Goal: Information Seeking & Learning: Learn about a topic

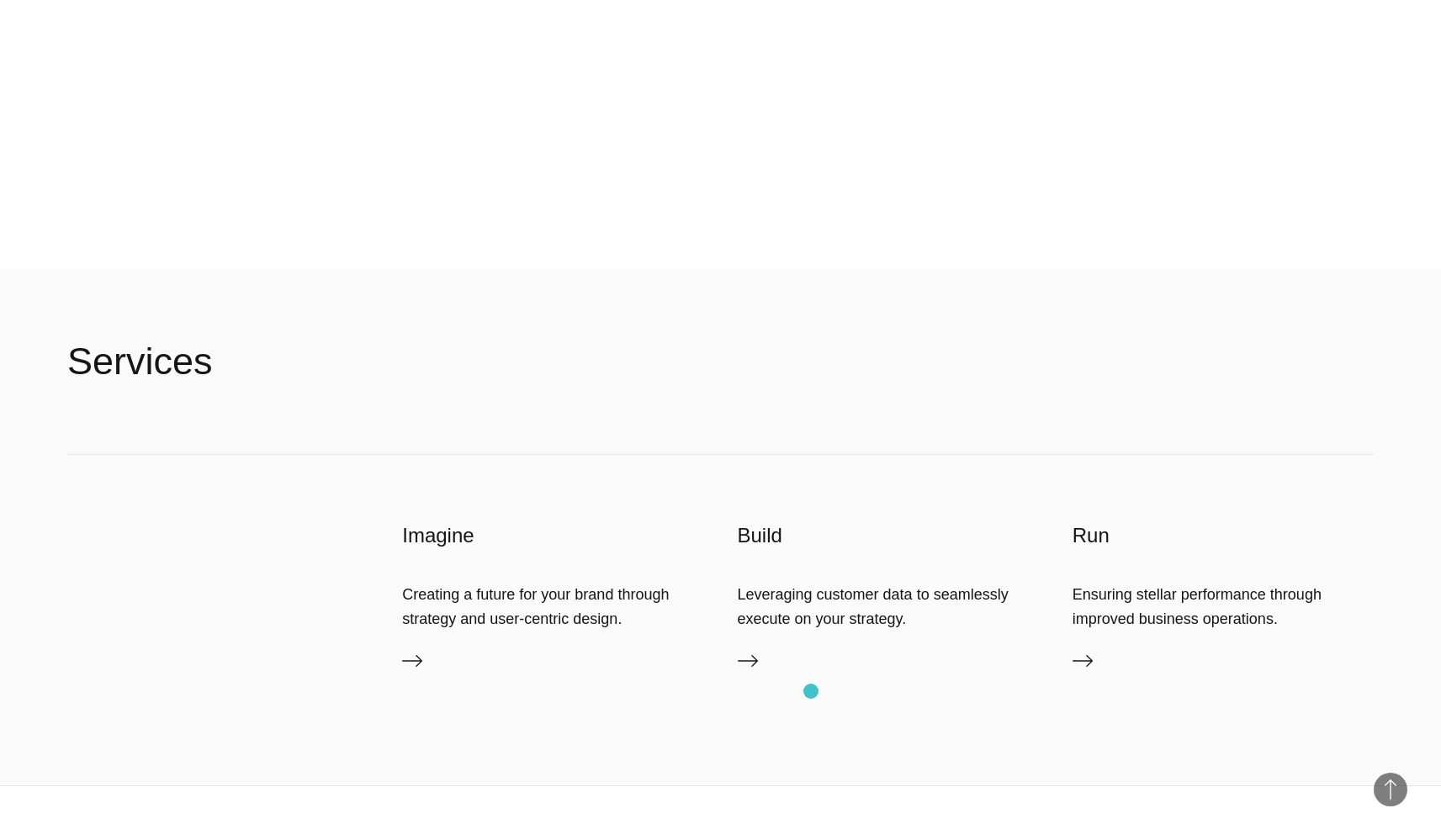
scroll to position [4759, 0]
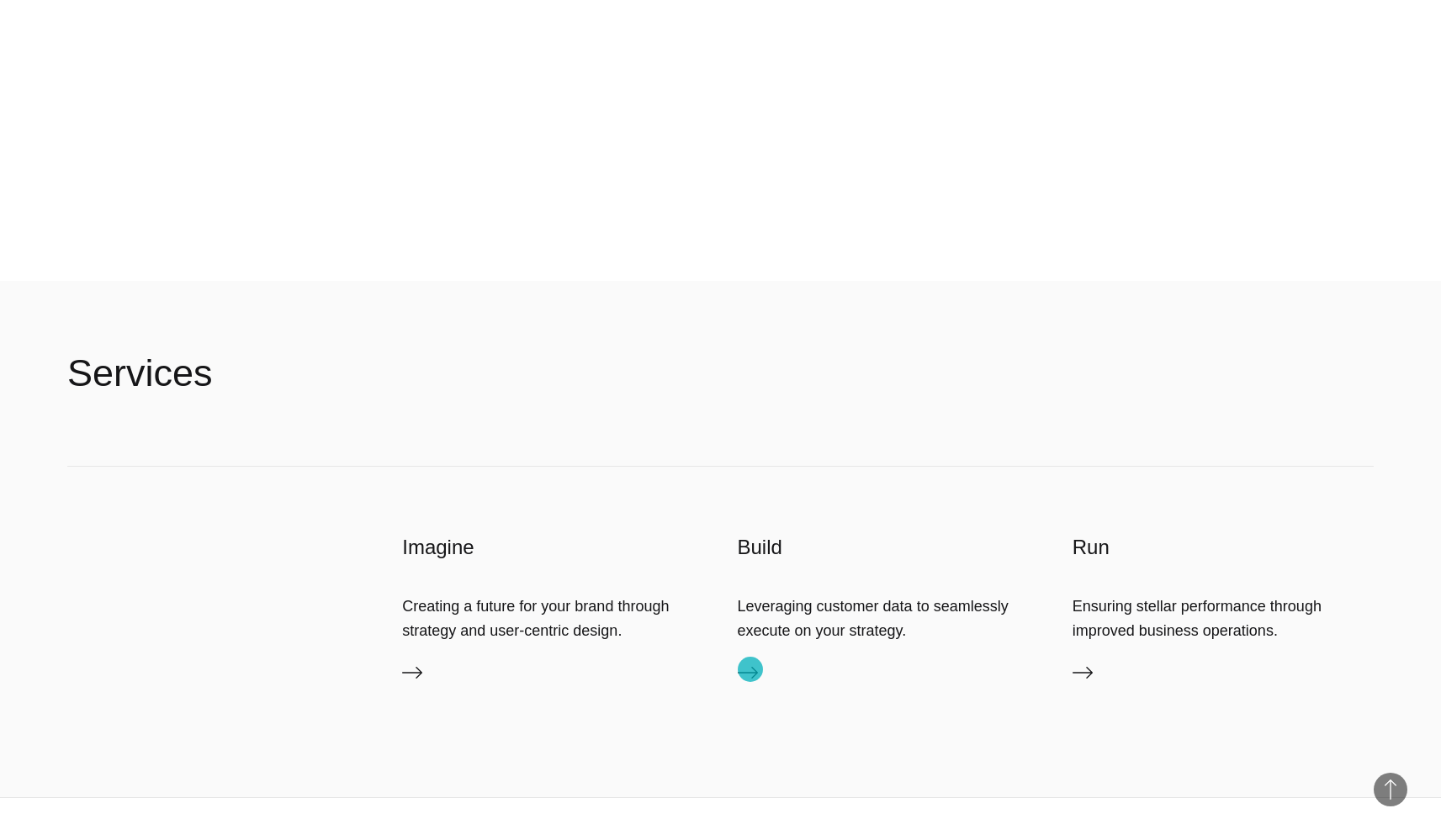
click at [751, 670] on icon at bounding box center [748, 673] width 20 height 20
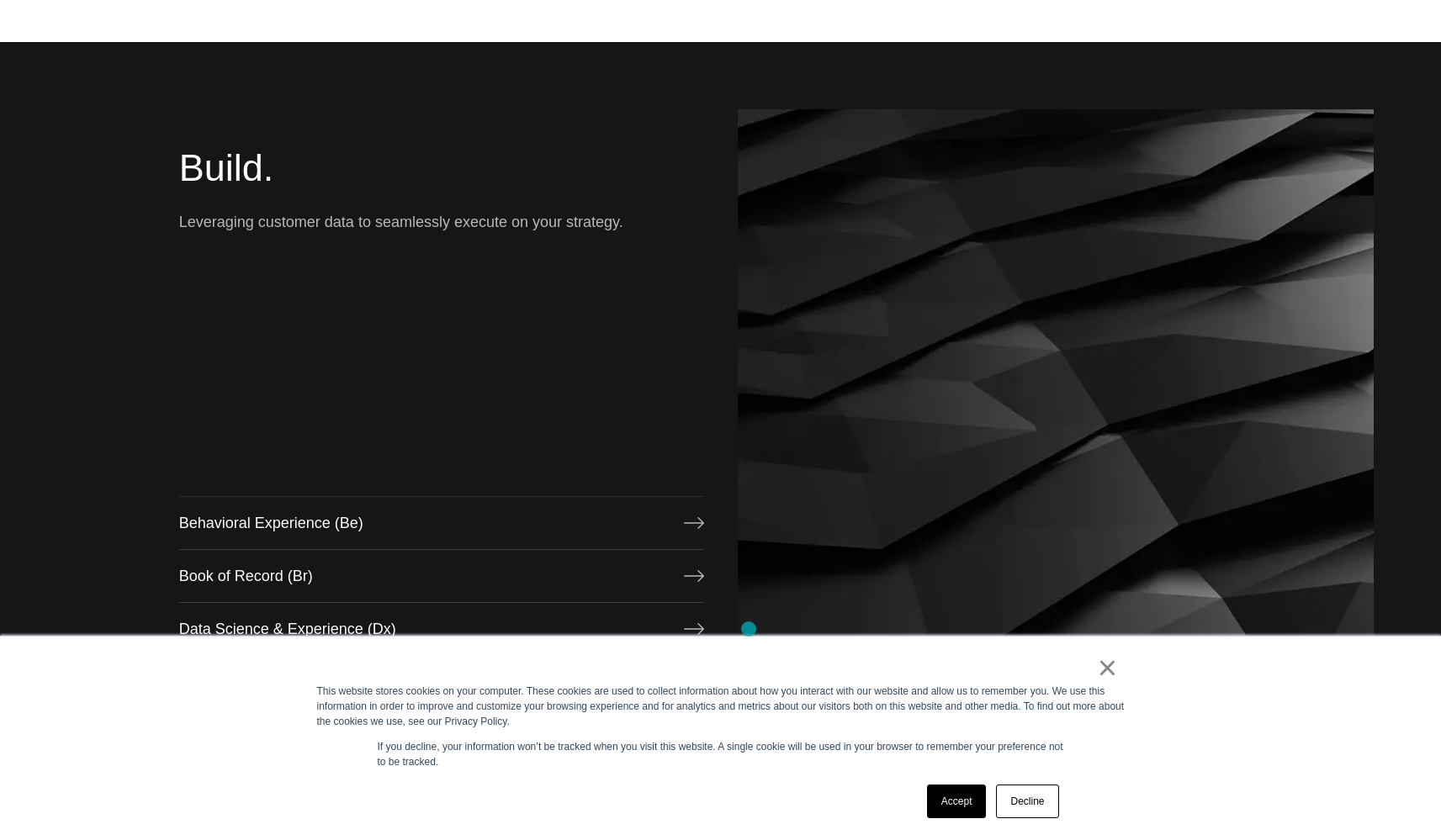
scroll to position [1588, 0]
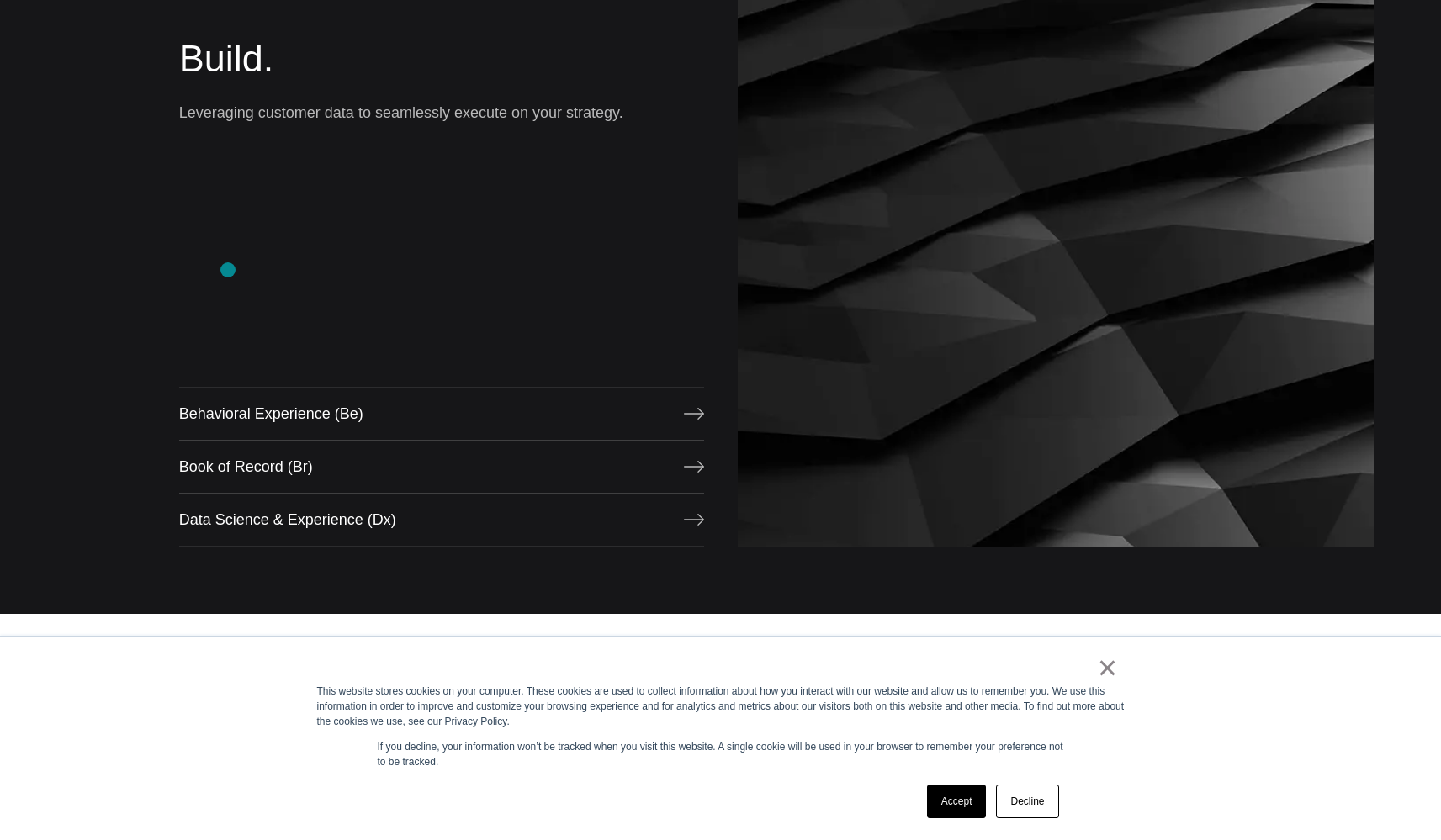
drag, startPoint x: 230, startPoint y: 264, endPoint x: 229, endPoint y: 210, distance: 54.0
click at [230, 262] on div "Build. Leveraging customer data to seamlessly execute on your strategy. Behavio…" at bounding box center [441, 273] width 525 height 547
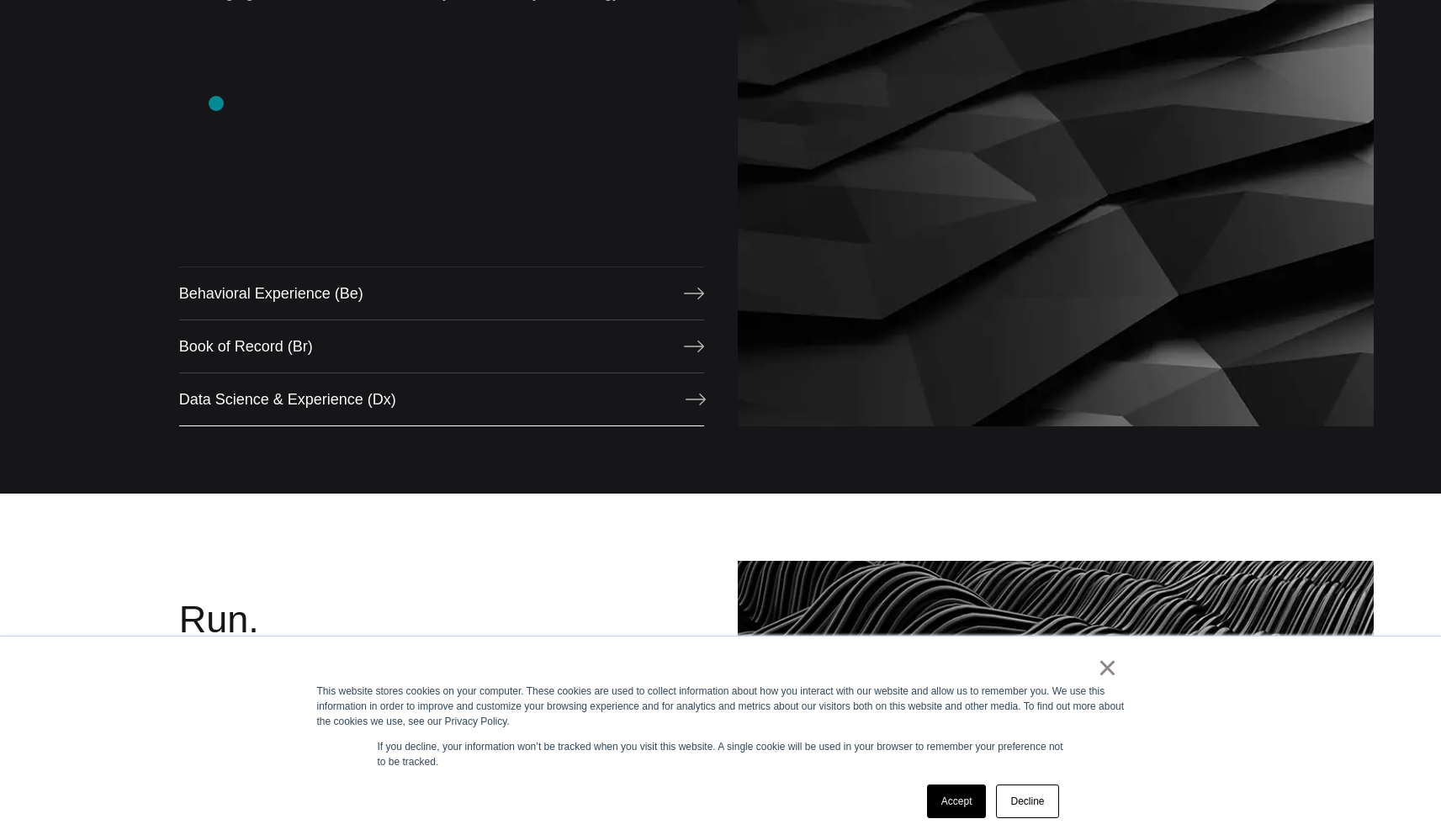
scroll to position [1712, 0]
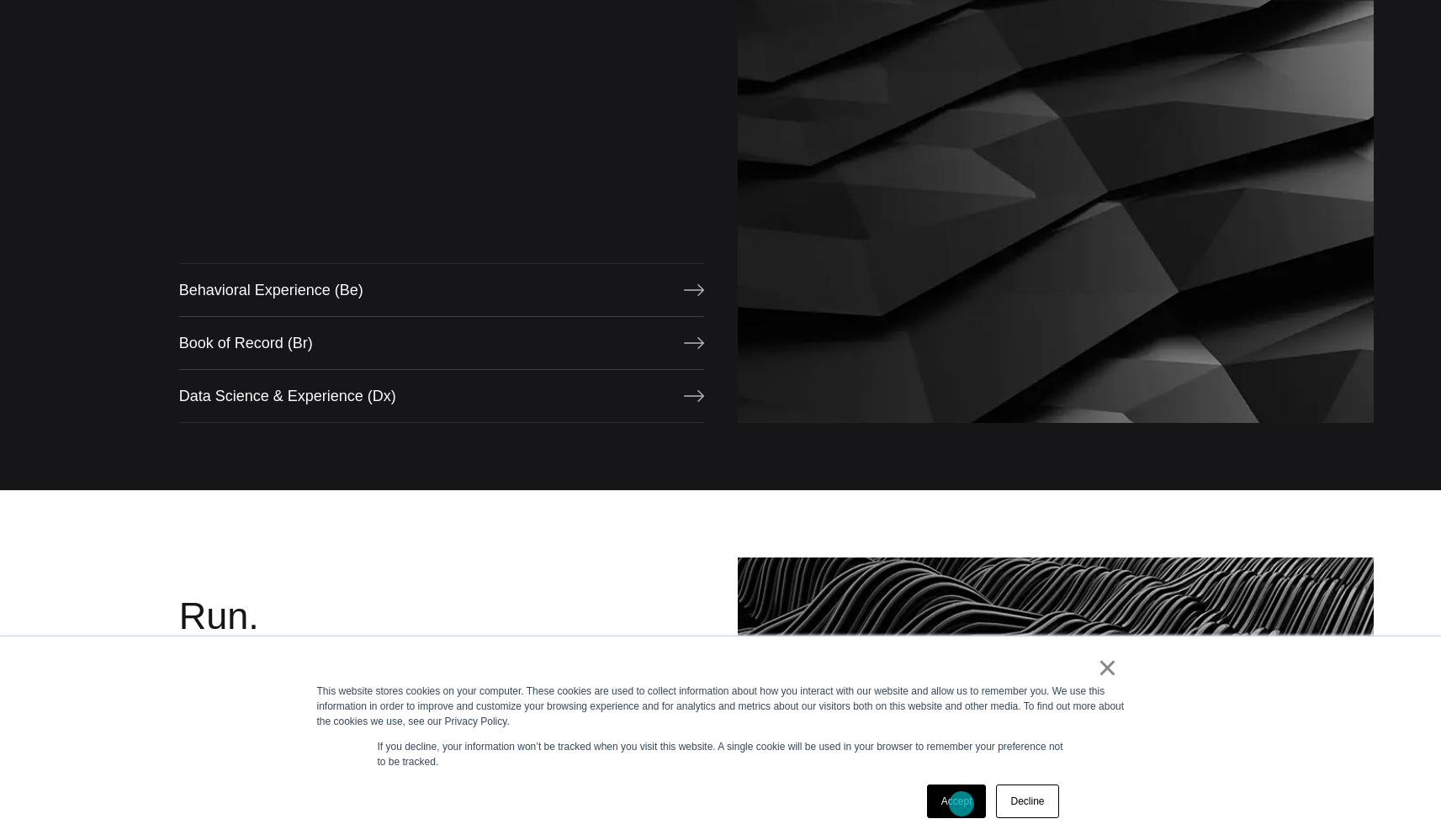
click at [961, 804] on link "Accept" at bounding box center [956, 802] width 60 height 33
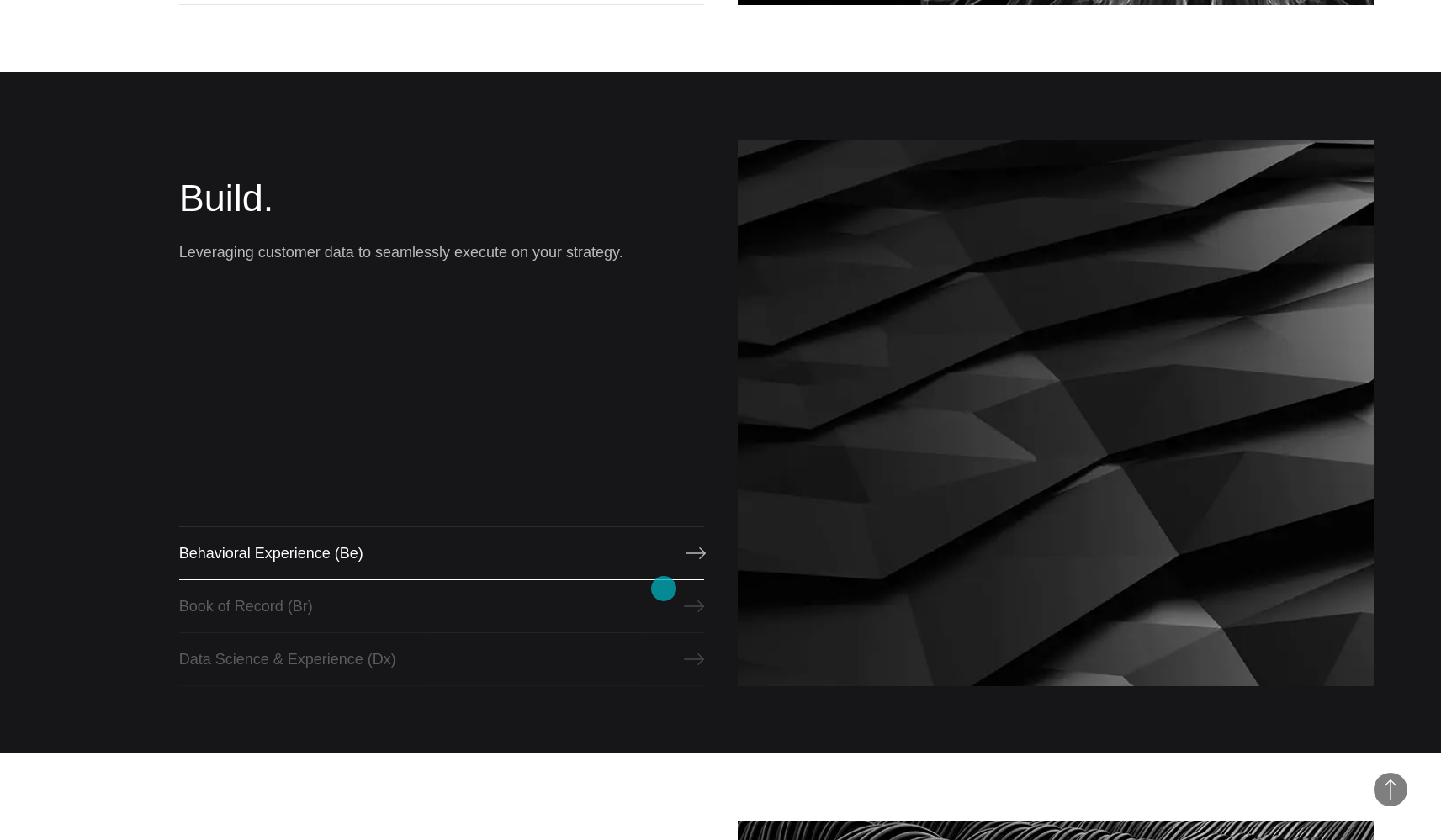
scroll to position [1384, 0]
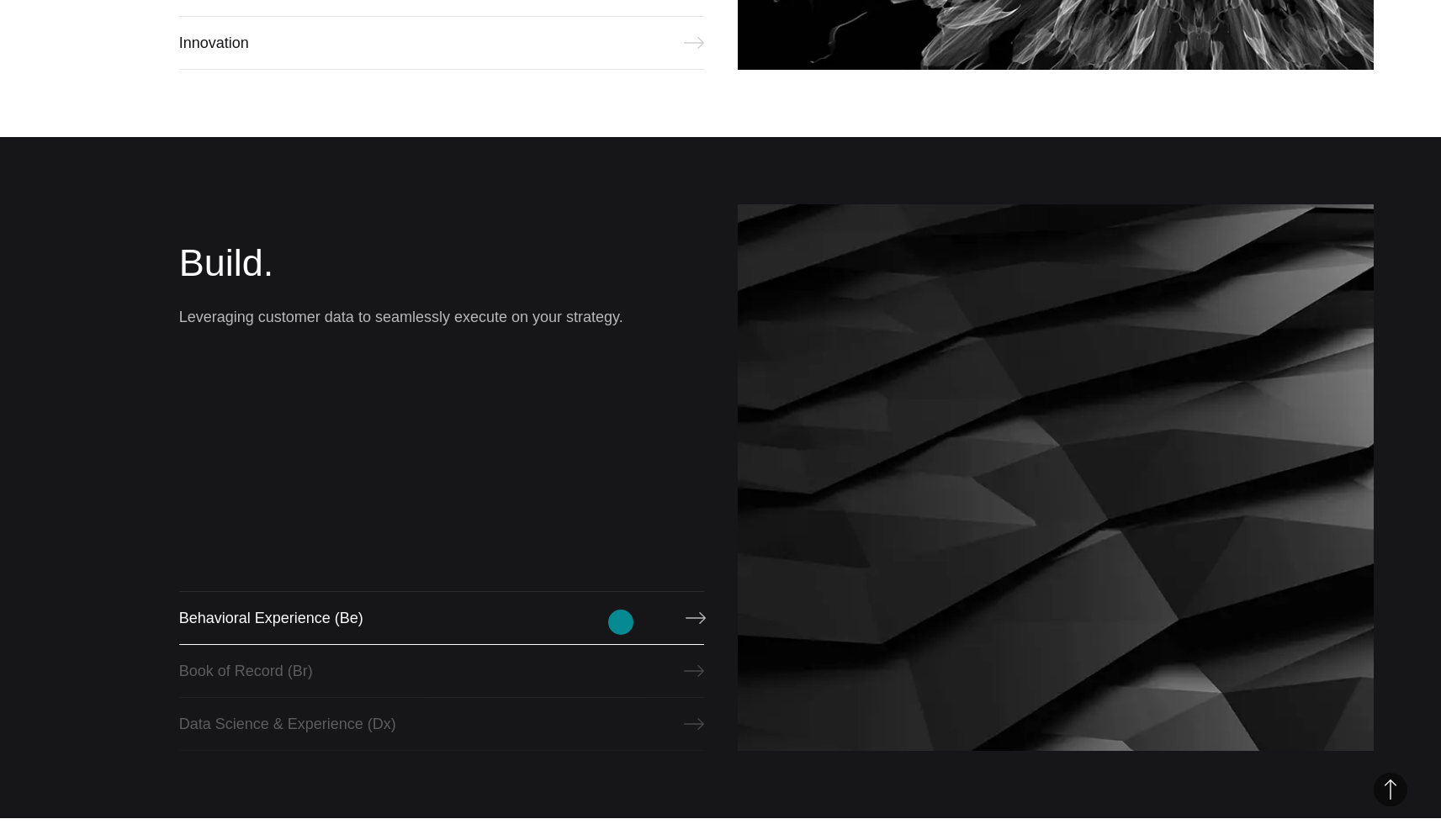
click at [621, 622] on link "Behavioral Experience (Be)" at bounding box center [441, 617] width 525 height 54
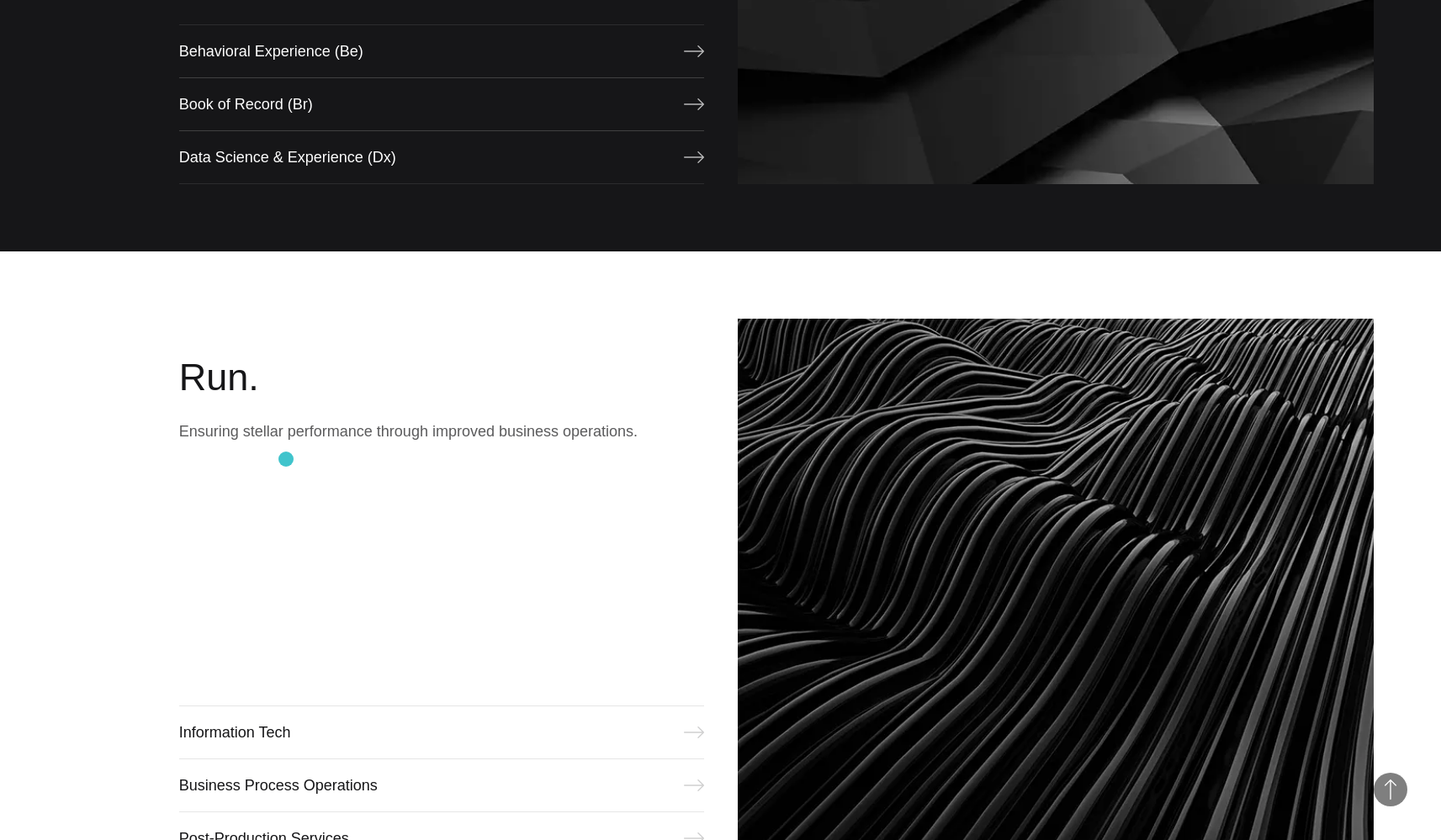
scroll to position [1946, 0]
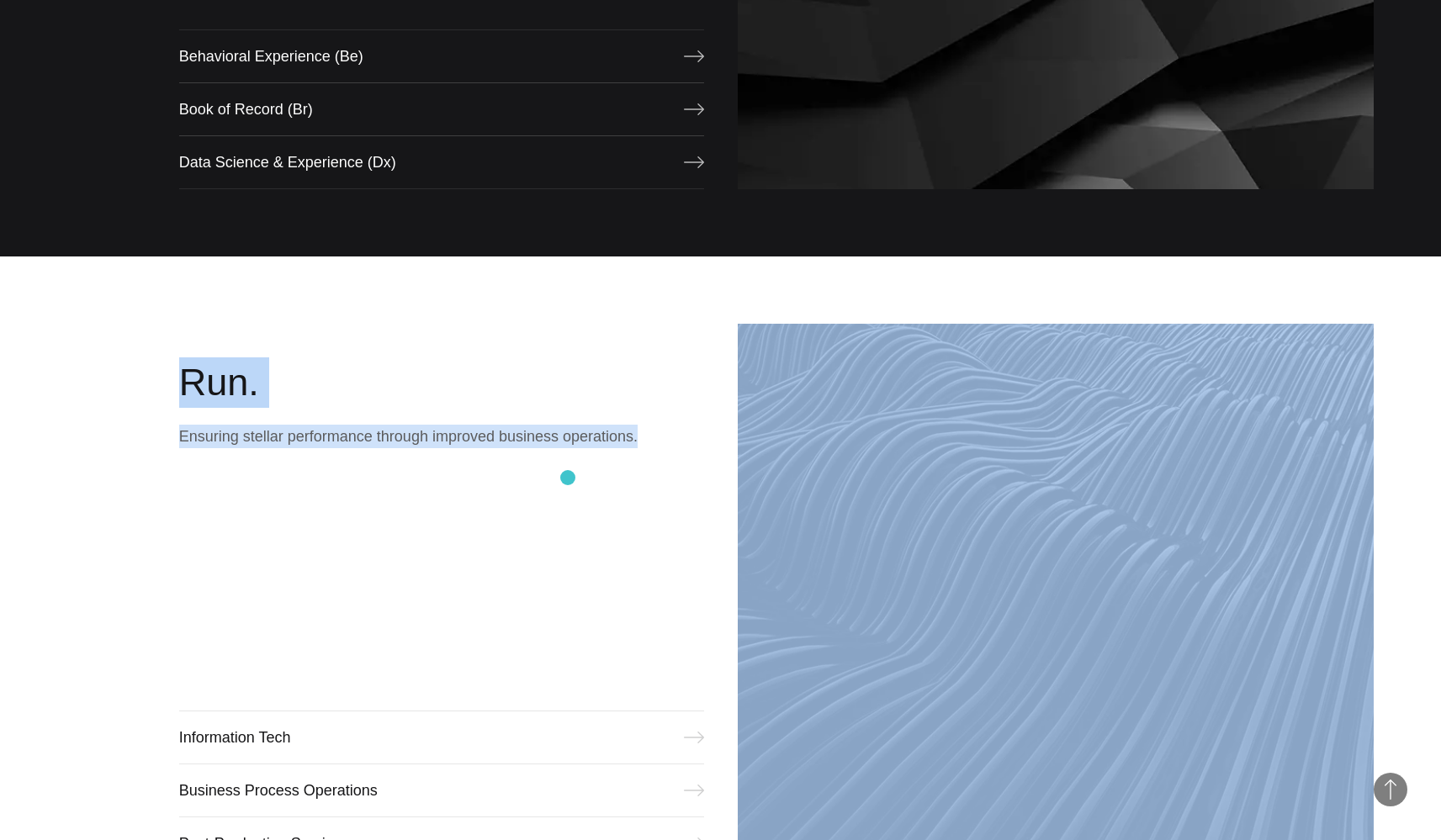
drag, startPoint x: 157, startPoint y: 357, endPoint x: 404, endPoint y: 544, distance: 309.8
click at [559, 484] on div "Run. Ensuring stellar performance through improved business operations. Informa…" at bounding box center [720, 597] width 1441 height 681
click at [48, 493] on div "Run. Ensuring stellar performance through improved business operations. Informa…" at bounding box center [720, 597] width 1441 height 681
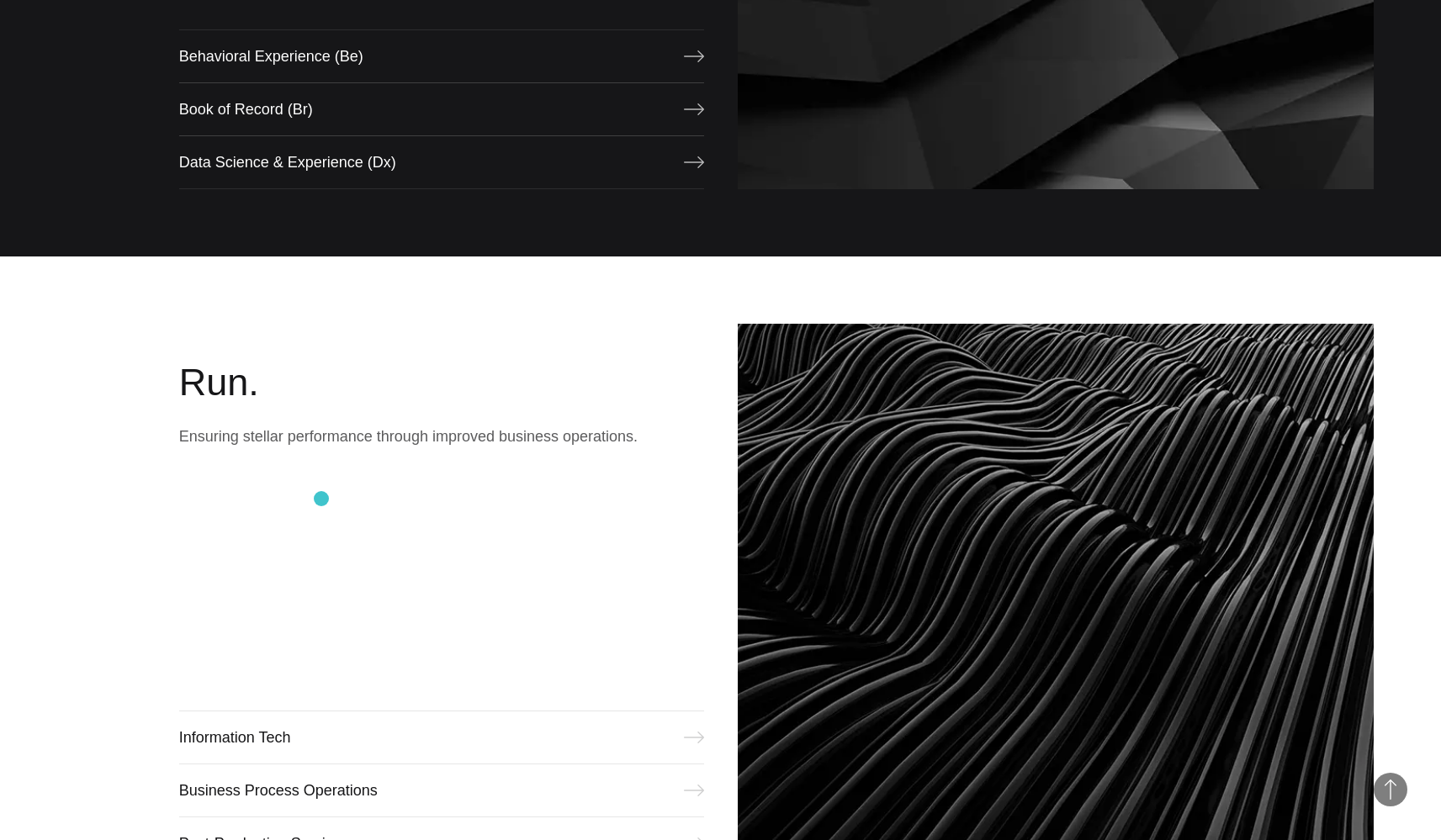
click at [342, 508] on div "Run. Ensuring stellar performance through improved business operations. Informa…" at bounding box center [441, 597] width 525 height 547
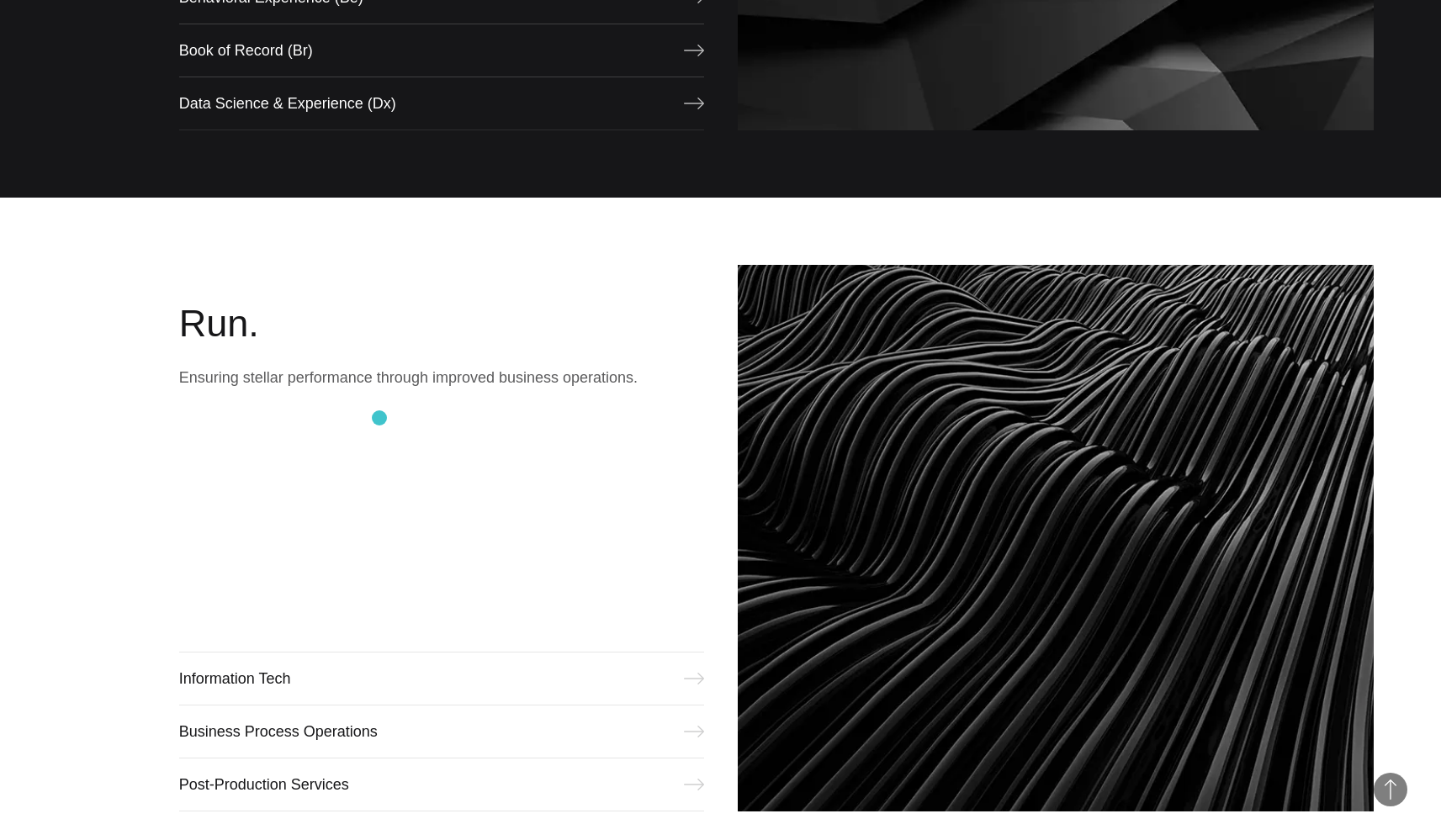
scroll to position [2133, 0]
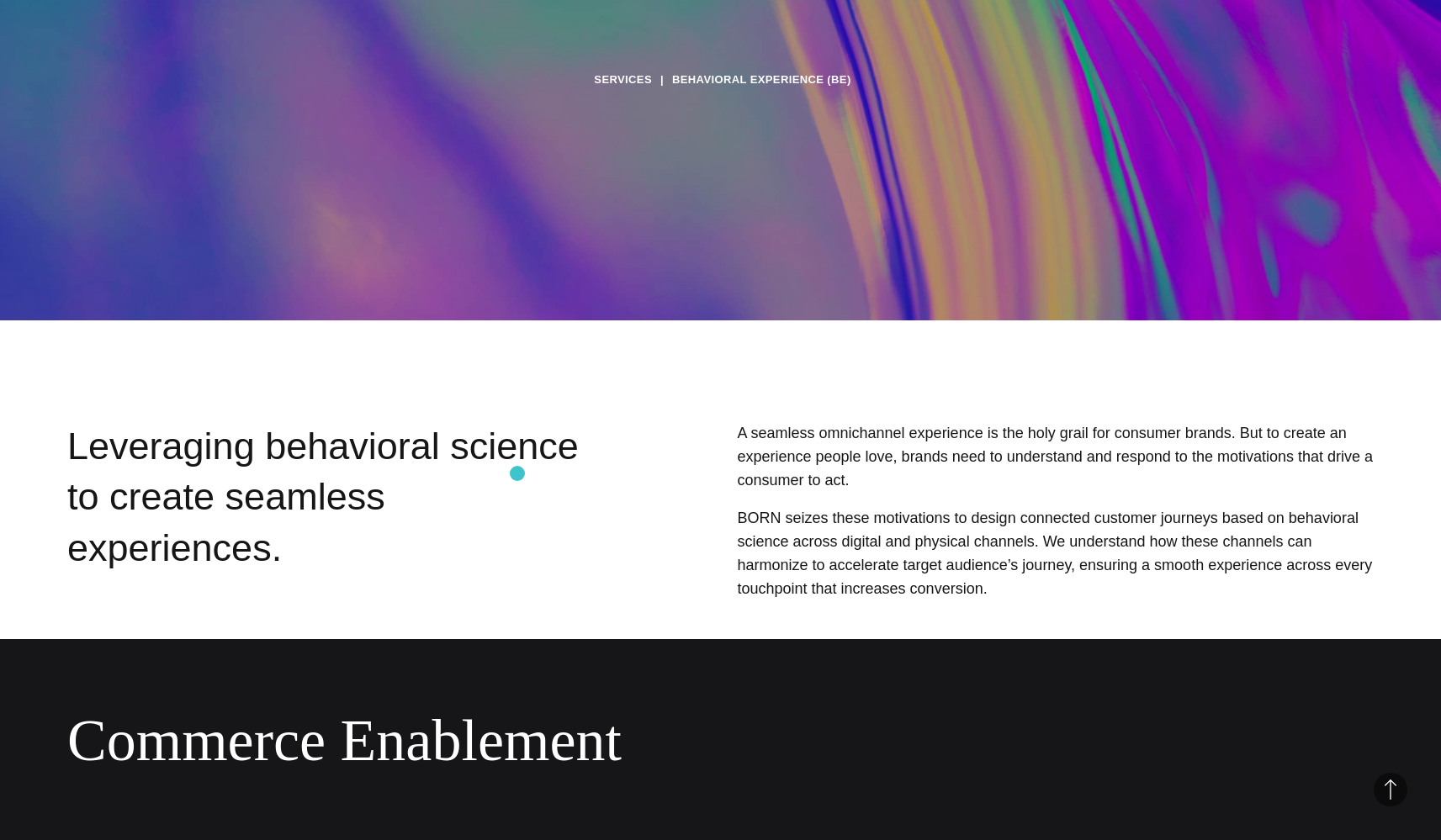
scroll to position [421, 0]
